Goal: Task Accomplishment & Management: Manage account settings

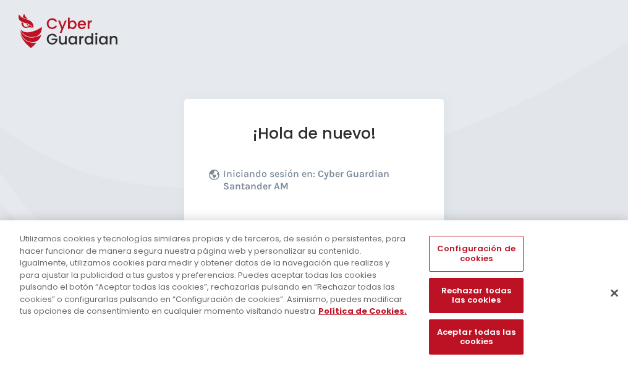
scroll to position [152, 0]
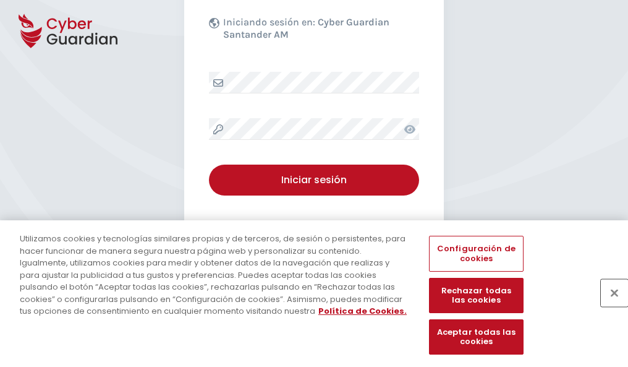
click at [609, 306] on button "Cerrar" at bounding box center [614, 292] width 27 height 27
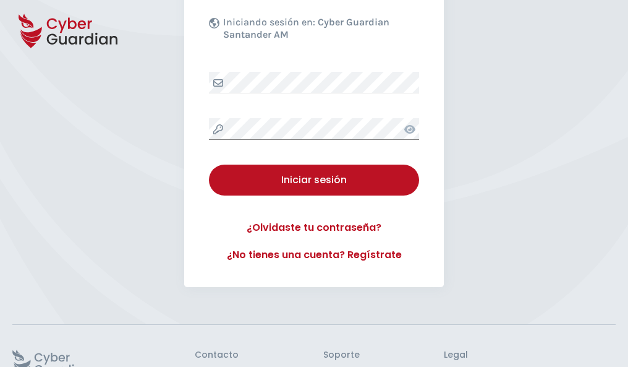
scroll to position [241, 0]
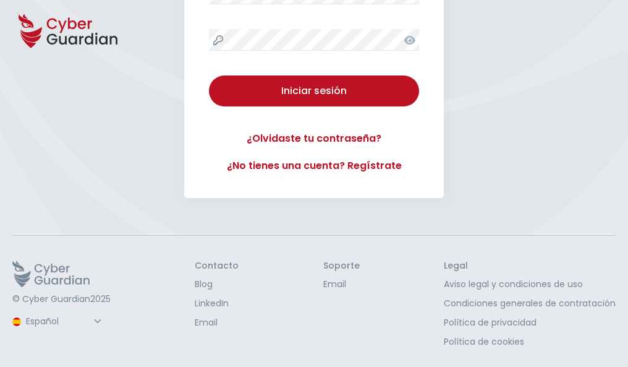
click at [209, 75] on button "Iniciar sesión" at bounding box center [314, 90] width 210 height 31
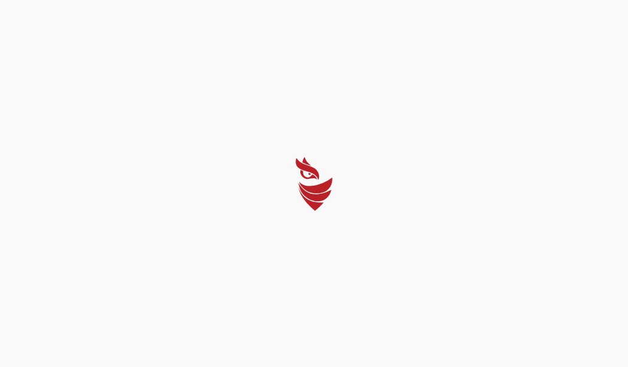
scroll to position [0, 0]
select select "Português (BR)"
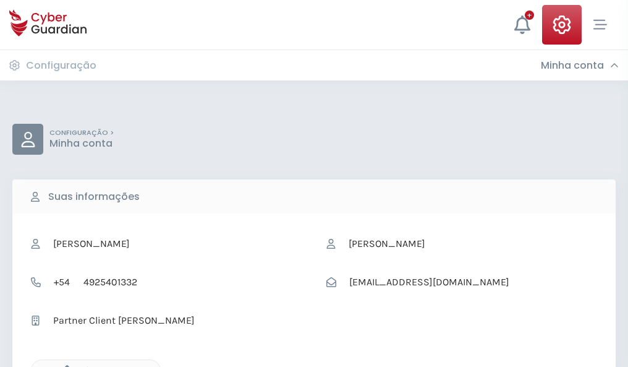
click at [64, 366] on icon "button" at bounding box center [64, 370] width 11 height 11
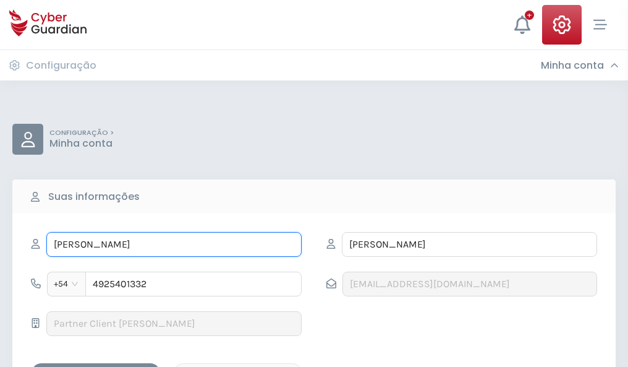
click at [174, 244] on input "MARÍA CRISTINA" at bounding box center [173, 244] width 255 height 25
type input "M"
type input "Victor Manuel"
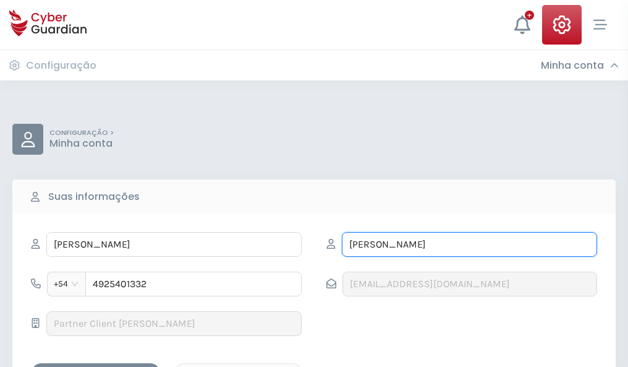
click at [469, 244] on input "SANDOVAL" at bounding box center [469, 244] width 255 height 25
type input "S"
type input "Alberdi"
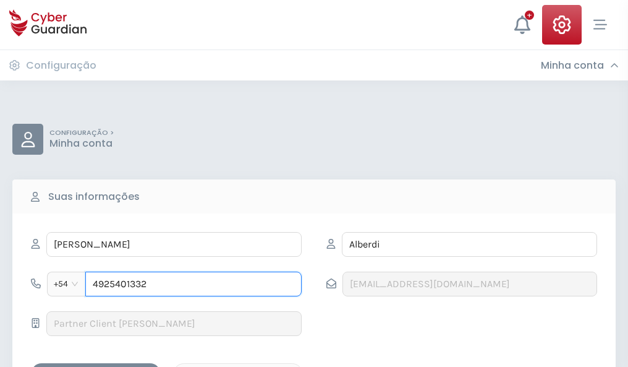
click at [194, 284] on input "4925401332" at bounding box center [193, 284] width 216 height 25
type input "4"
type input "4927331002"
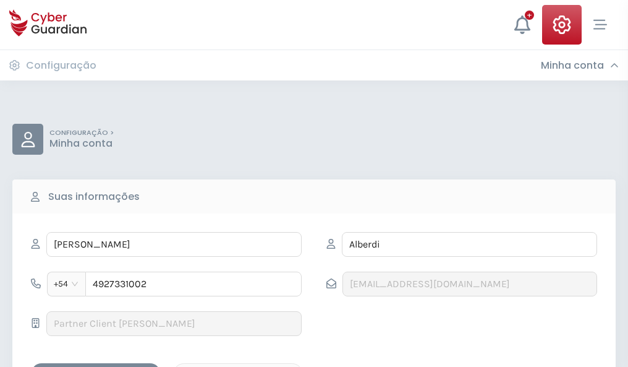
click at [96, 366] on div "Salvar alterações" at bounding box center [95, 373] width 111 height 15
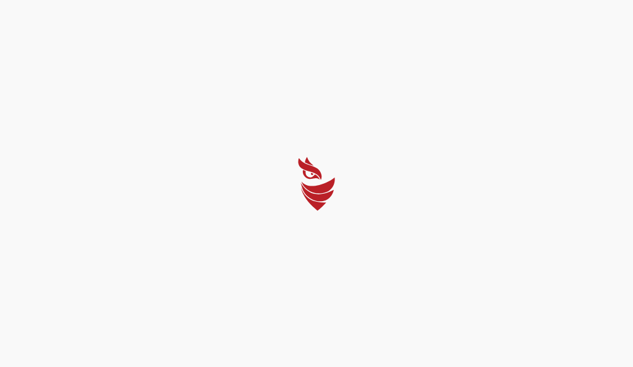
select select "Português (BR)"
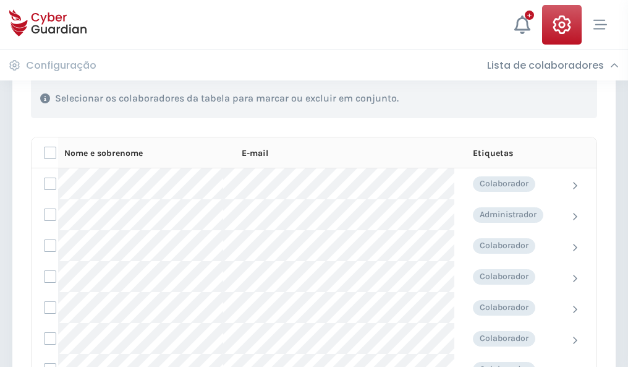
scroll to position [529, 0]
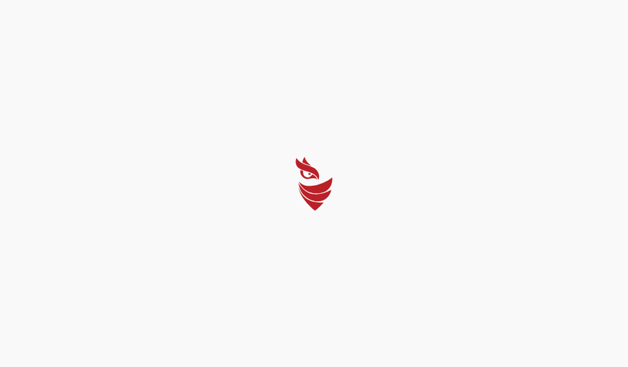
select select "Português (BR)"
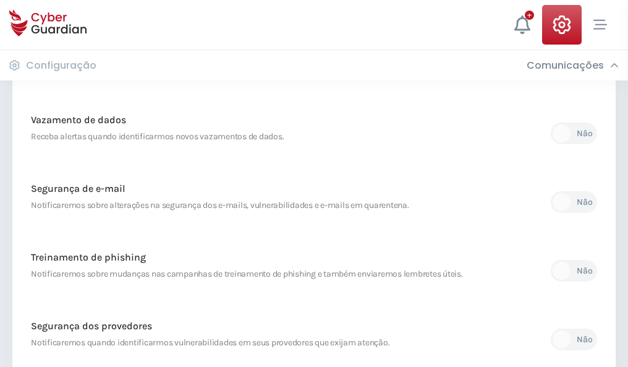
scroll to position [651, 0]
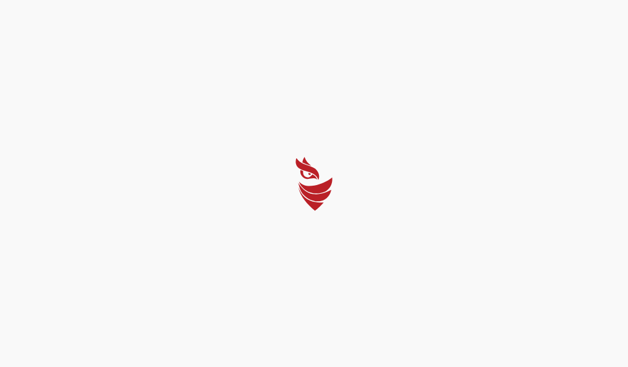
select select "Português (BR)"
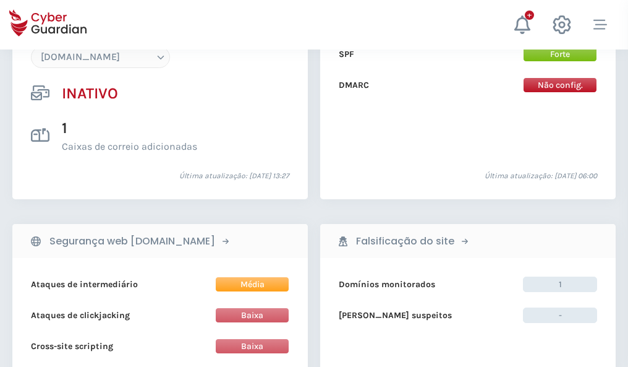
scroll to position [1164, 0]
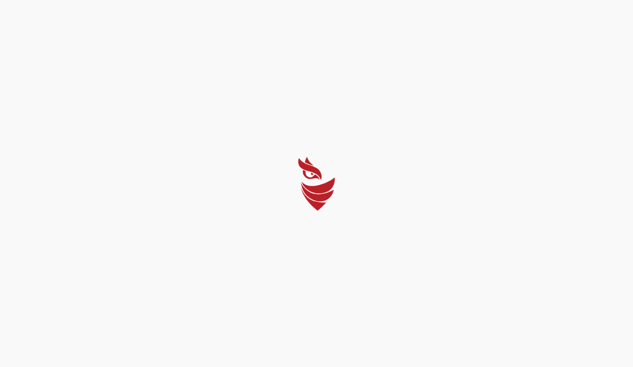
select select "Português (BR)"
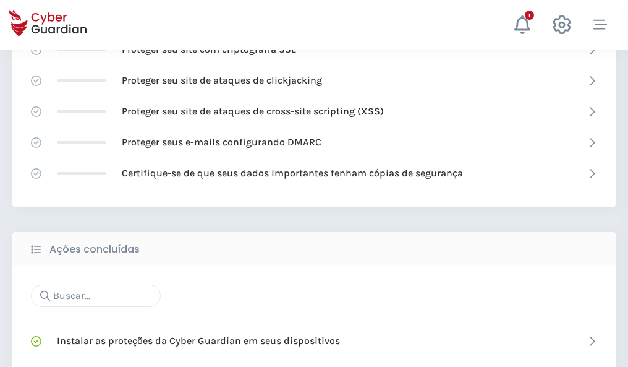
scroll to position [824, 0]
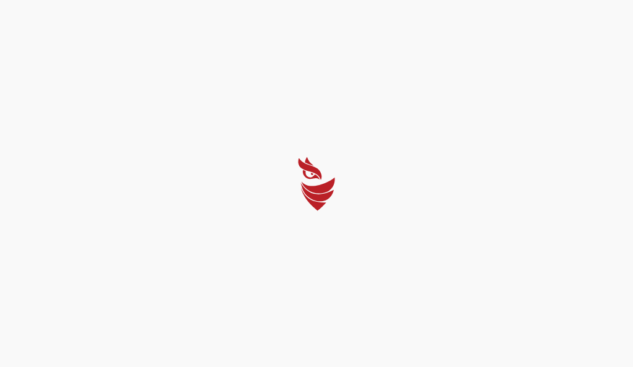
select select "Português (BR)"
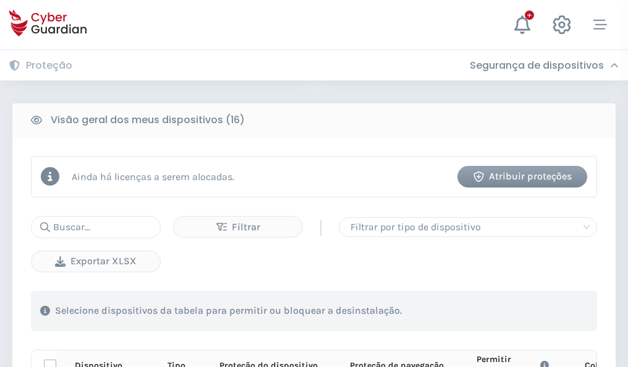
scroll to position [1093, 0]
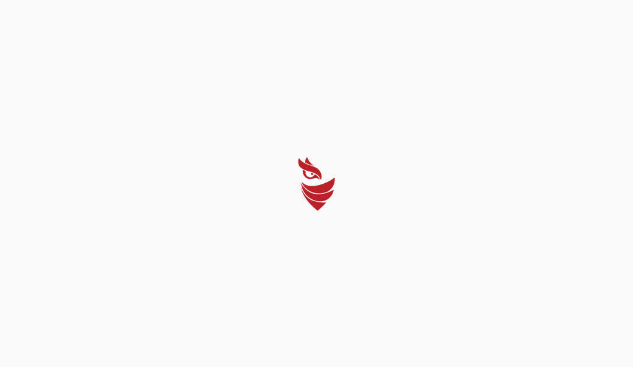
select select "Português (BR)"
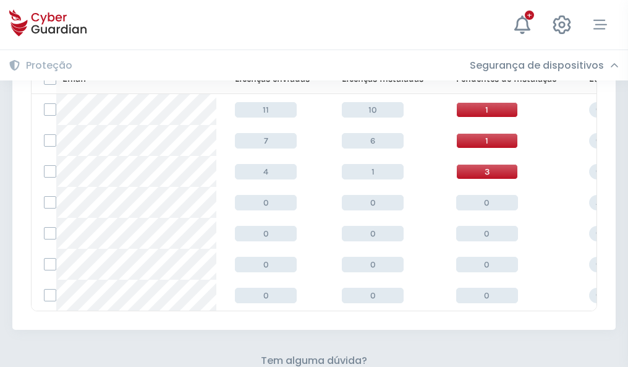
scroll to position [543, 0]
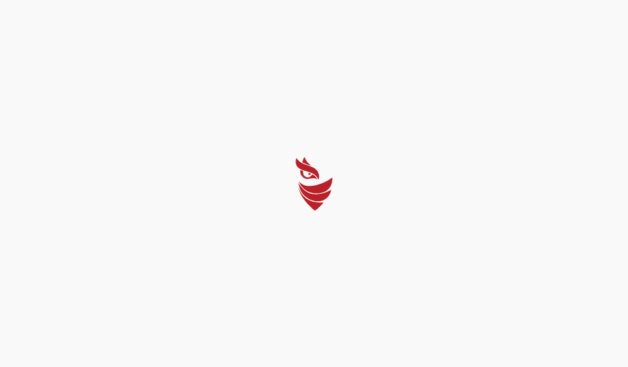
select select "Português (BR)"
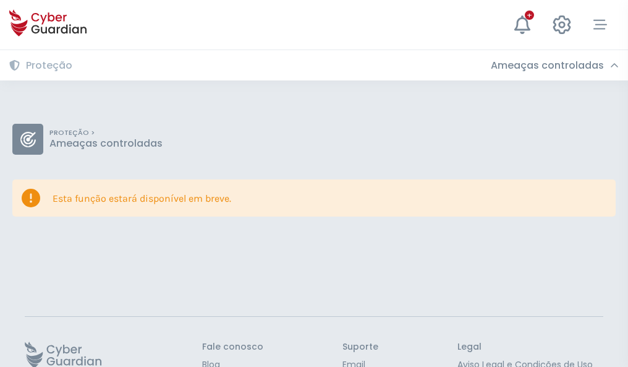
scroll to position [80, 0]
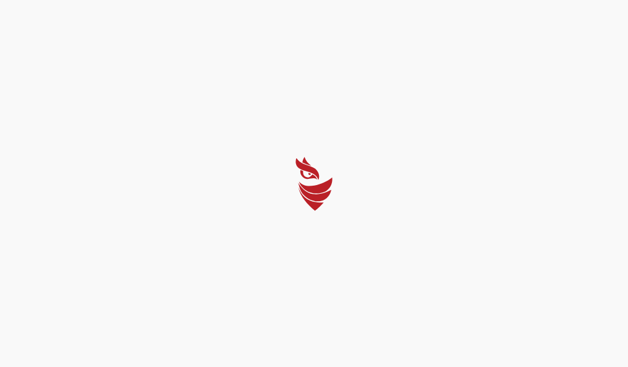
select select "Português (BR)"
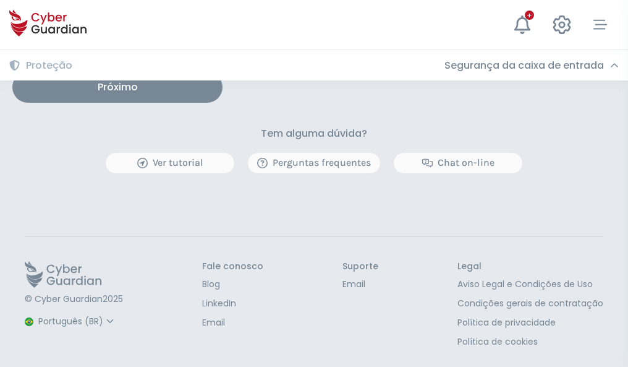
scroll to position [1021, 0]
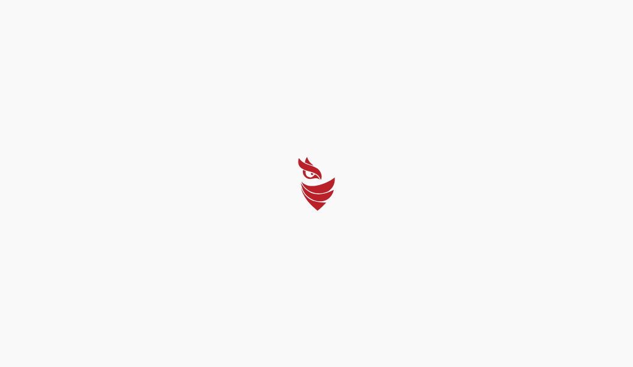
select select "Português (BR)"
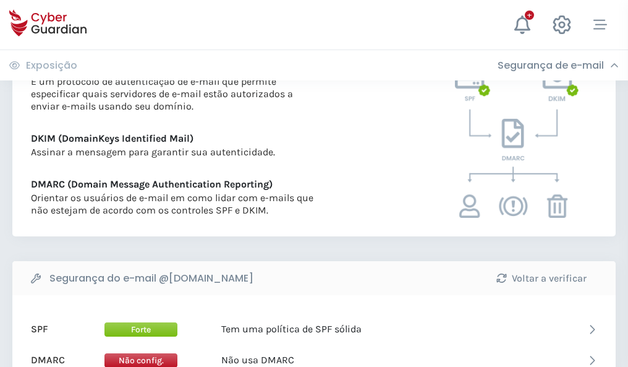
scroll to position [667, 0]
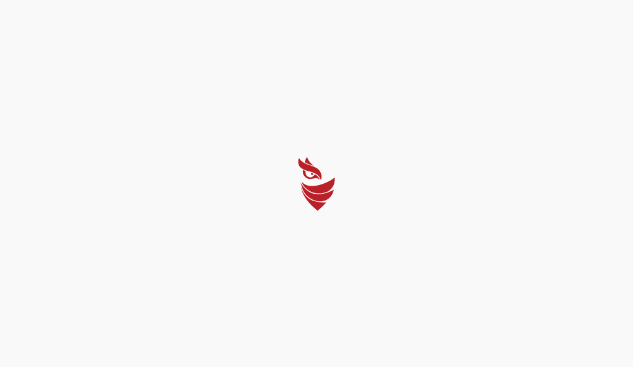
select select "Português (BR)"
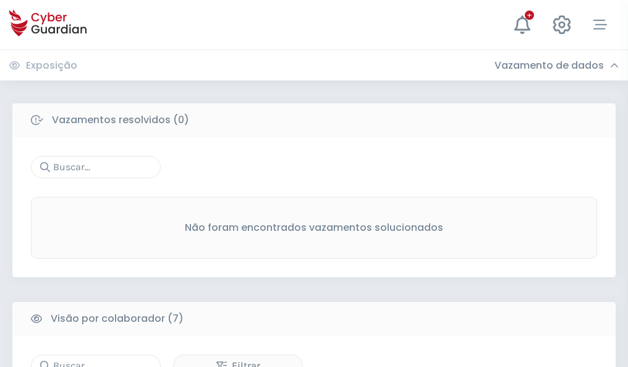
scroll to position [1023, 0]
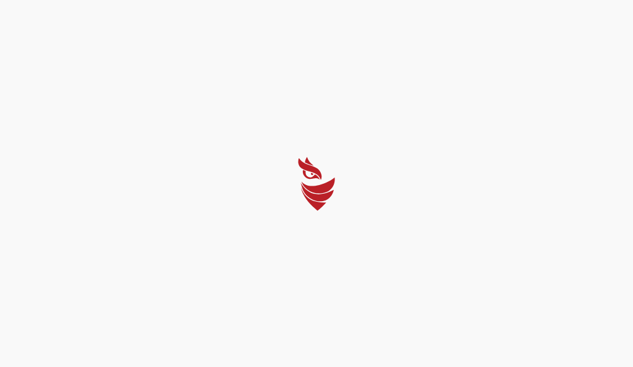
select select "Português (BR)"
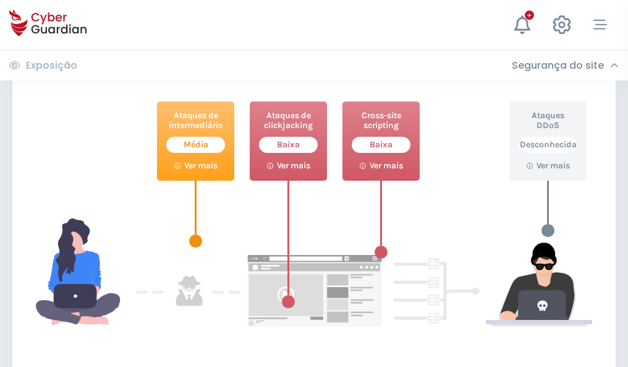
scroll to position [674, 0]
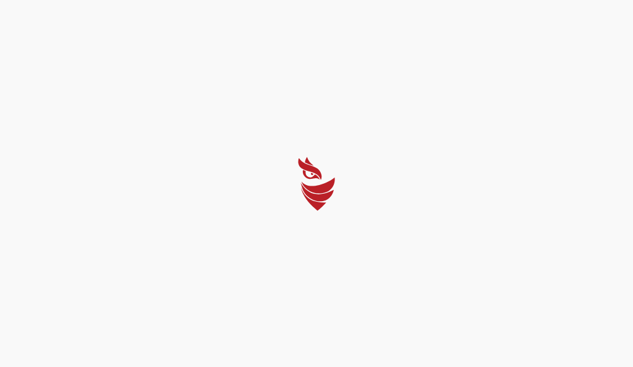
select select "Português (BR)"
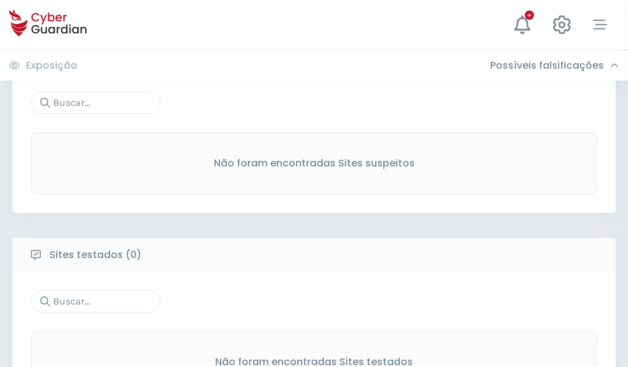
scroll to position [647, 0]
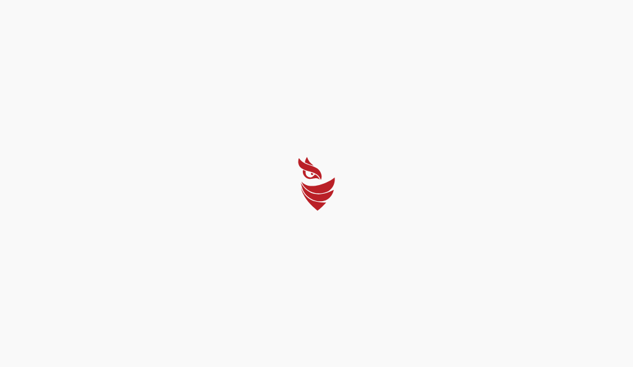
select select "Português (BR)"
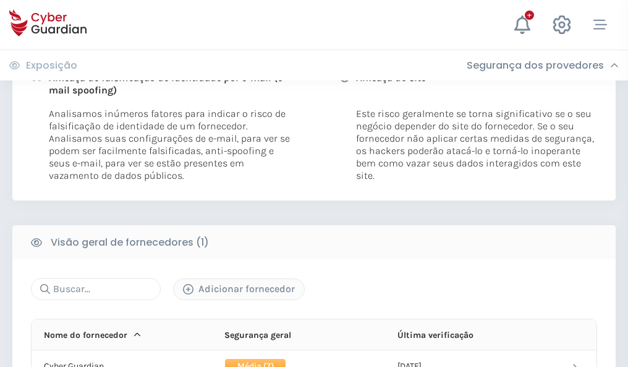
scroll to position [630, 0]
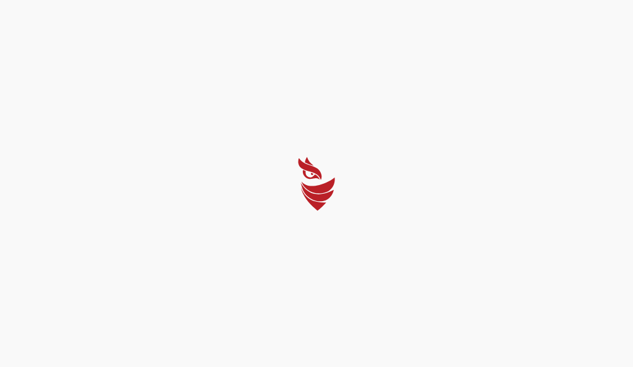
select select "Português (BR)"
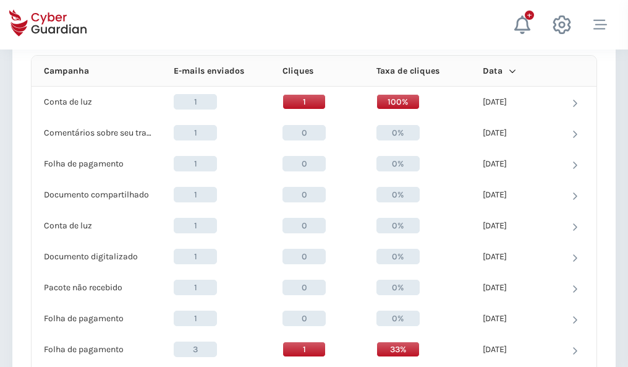
scroll to position [1109, 0]
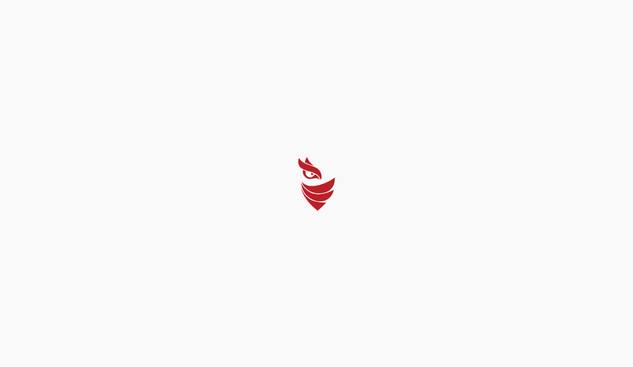
select select "Português (BR)"
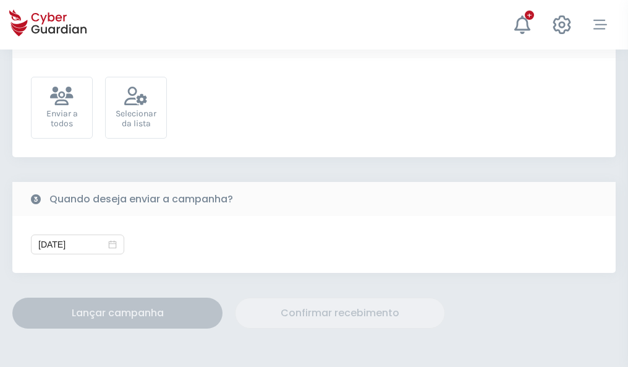
scroll to position [453, 0]
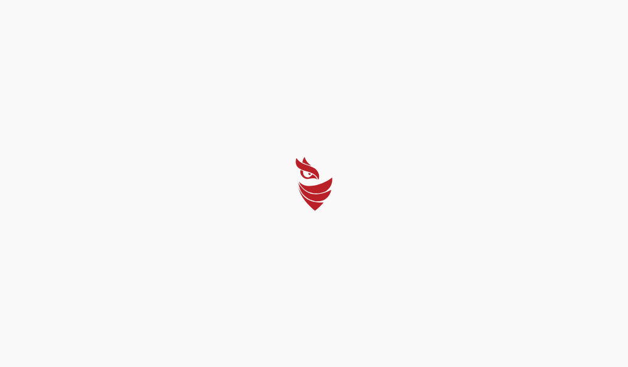
select select "Português (BR)"
